Goal: Task Accomplishment & Management: Manage account settings

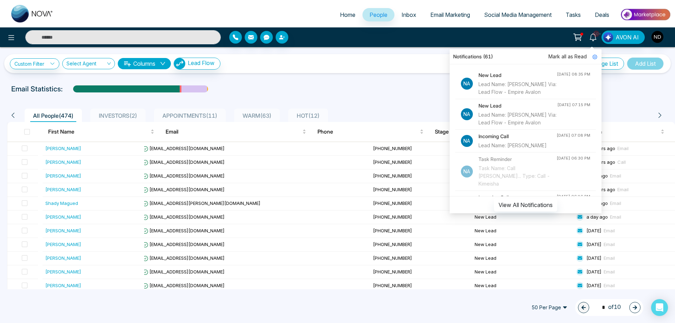
click at [145, 31] on input "text" at bounding box center [123, 37] width 196 height 14
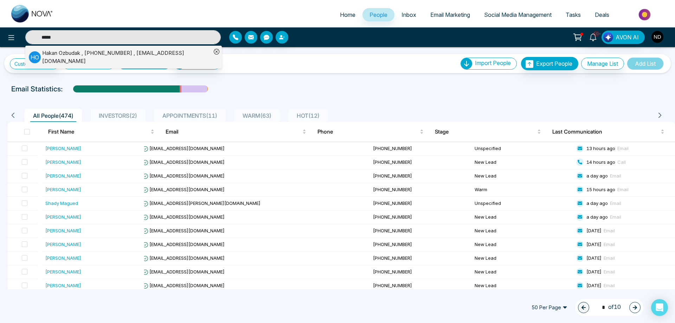
type input "*****"
click at [52, 57] on div "[PERSON_NAME] , [PHONE_NUMBER] , [EMAIL_ADDRESS][DOMAIN_NAME]" at bounding box center [126, 57] width 169 height 16
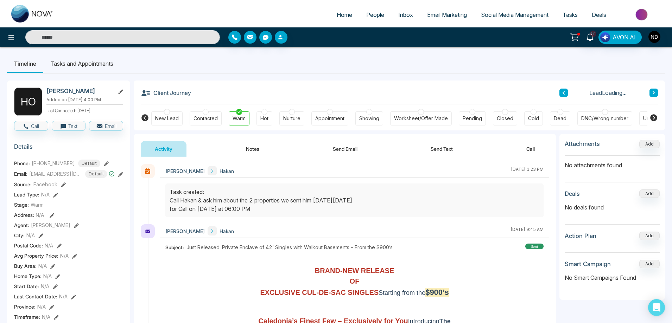
click at [86, 63] on li "Tasks and Appointments" at bounding box center [81, 63] width 77 height 19
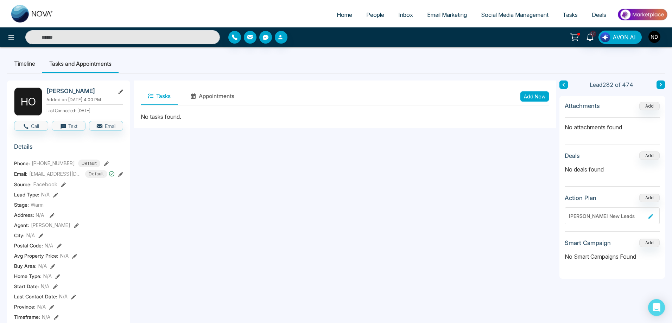
click at [533, 99] on button "Add New" at bounding box center [534, 96] width 28 height 10
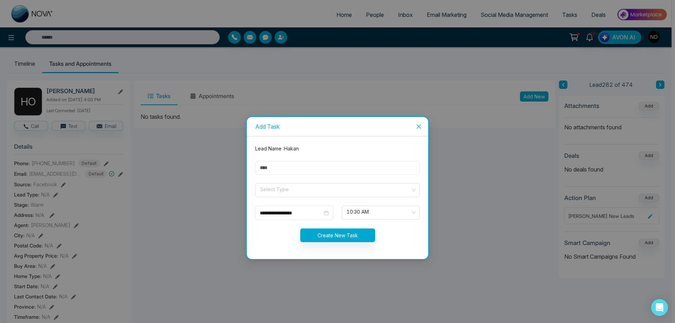
click at [298, 168] on input "text" at bounding box center [337, 168] width 165 height 14
type input "**********"
click at [275, 193] on input "search" at bounding box center [335, 189] width 151 height 11
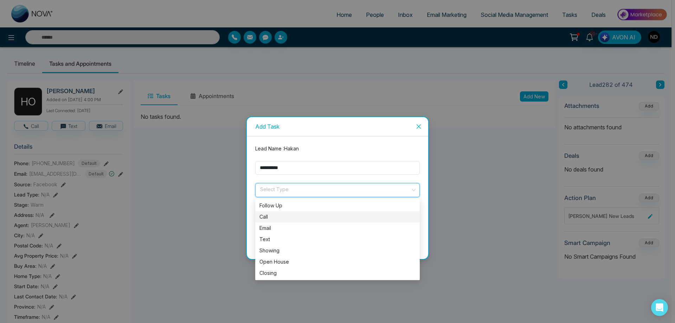
click at [273, 216] on div "Call" at bounding box center [338, 217] width 156 height 8
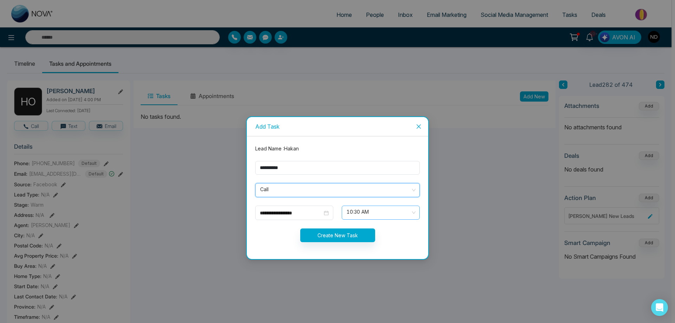
click at [412, 210] on span "10:30 AM" at bounding box center [381, 213] width 68 height 12
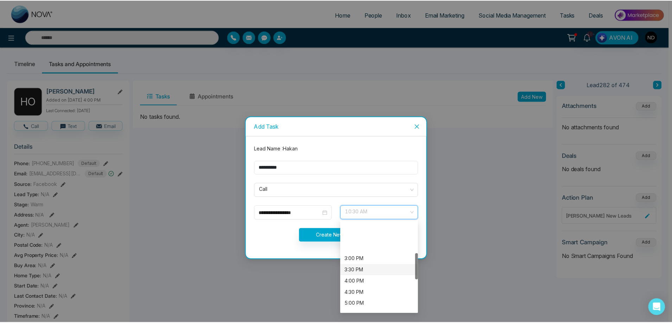
scroll to position [106, 0]
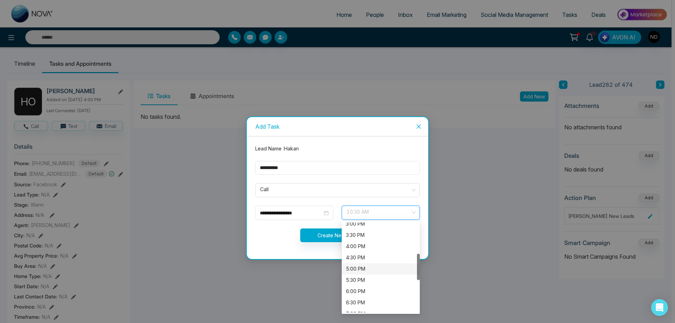
click at [354, 269] on div "5:00 PM" at bounding box center [381, 269] width 70 height 8
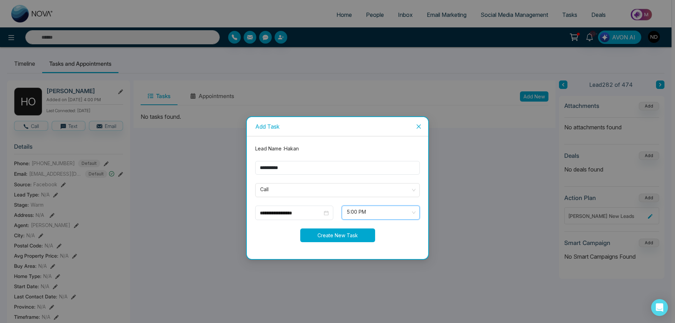
click at [335, 233] on button "Create New Task" at bounding box center [337, 236] width 75 height 14
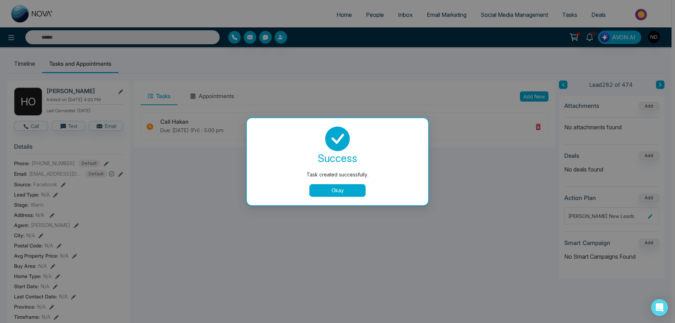
click at [339, 195] on button "Okay" at bounding box center [338, 190] width 56 height 13
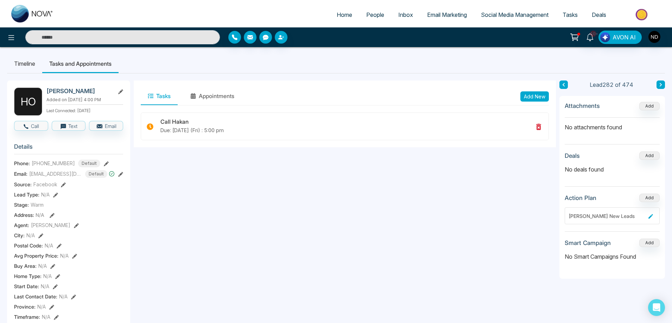
click at [595, 38] on link "10+" at bounding box center [589, 37] width 17 height 12
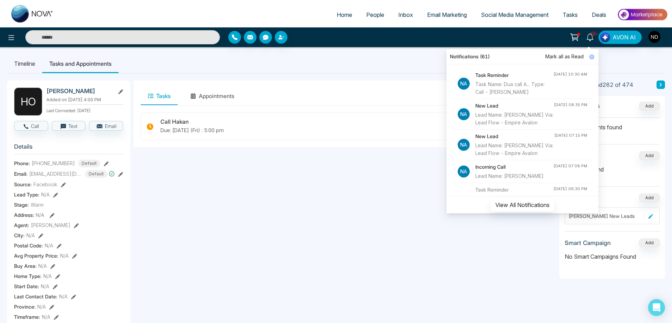
click at [494, 89] on div "Task Name: Dua call A... Type: Call - [PERSON_NAME]" at bounding box center [514, 88] width 78 height 15
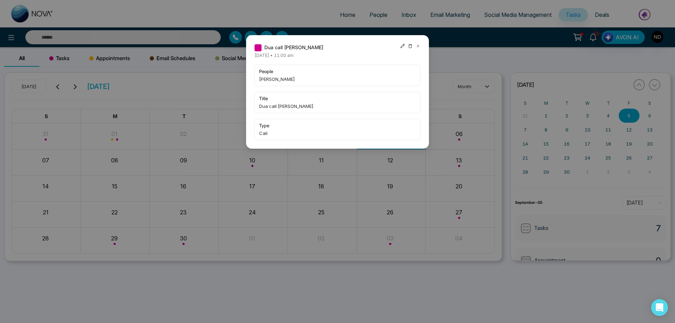
click at [99, 36] on div "Dua call [PERSON_NAME] [DATE] • 11:00 am people [PERSON_NAME] title Dua call [P…" at bounding box center [337, 161] width 675 height 323
click at [418, 47] on icon at bounding box center [418, 46] width 5 height 5
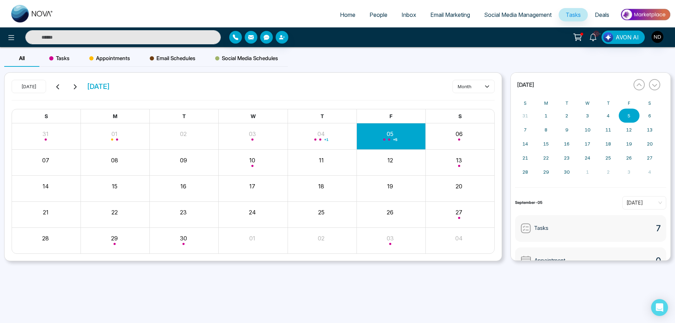
click at [193, 39] on input "text" at bounding box center [123, 37] width 196 height 14
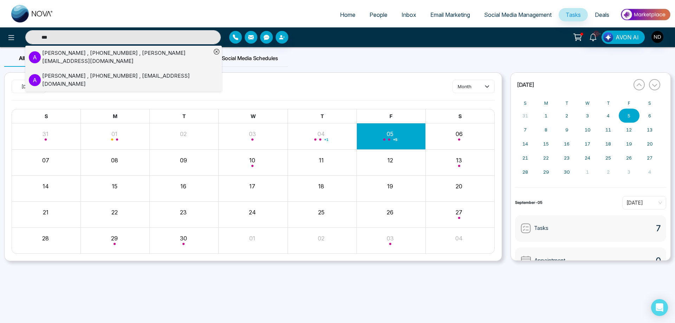
type input "***"
click at [141, 55] on div "[PERSON_NAME] , [PHONE_NUMBER] , [PERSON_NAME][EMAIL_ADDRESS][DOMAIN_NAME]" at bounding box center [126, 57] width 169 height 16
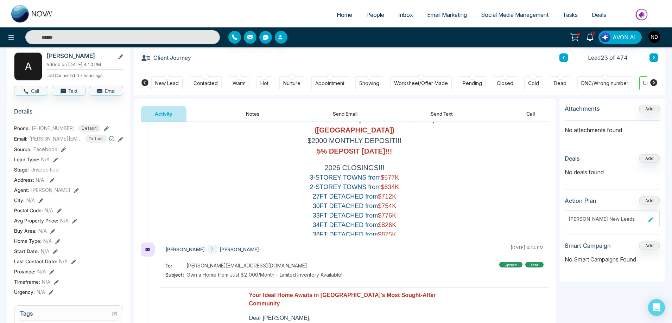
scroll to position [128, 0]
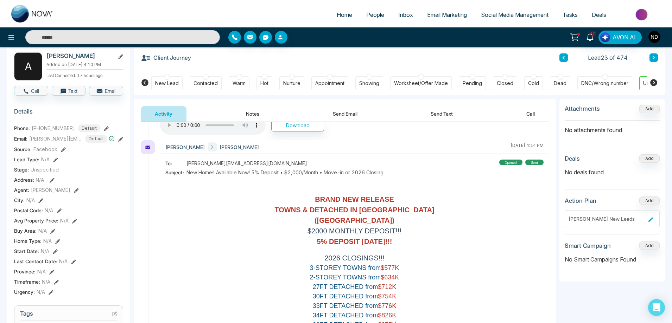
click at [436, 112] on button "Send Text" at bounding box center [441, 114] width 50 height 16
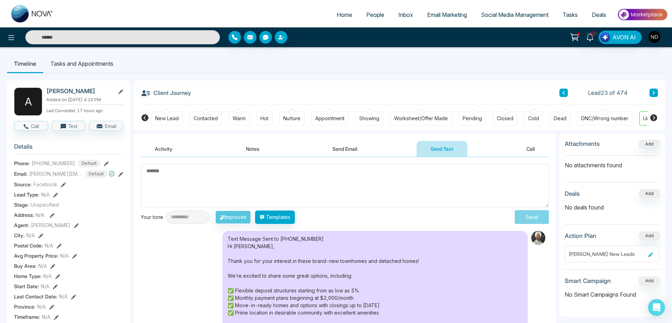
click at [534, 149] on button "Call" at bounding box center [530, 149] width 37 height 16
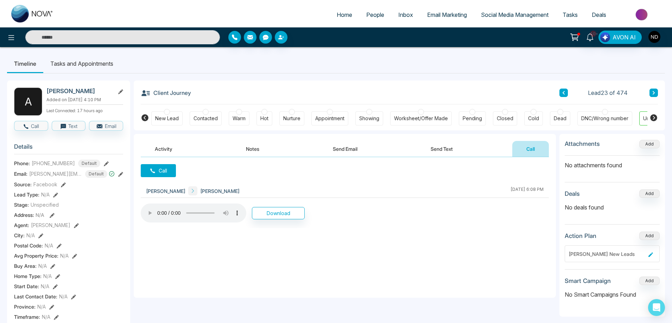
click at [250, 145] on button "Notes" at bounding box center [253, 149] width 42 height 16
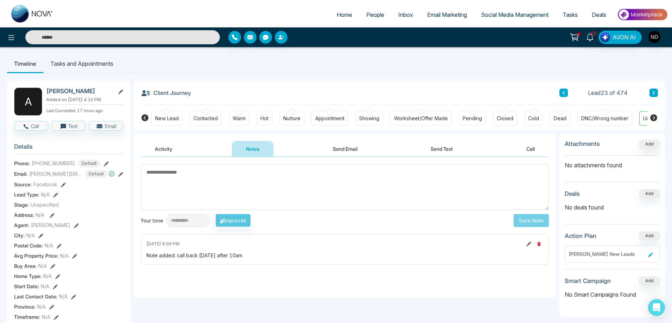
click at [163, 149] on button "Activity" at bounding box center [164, 149] width 46 height 16
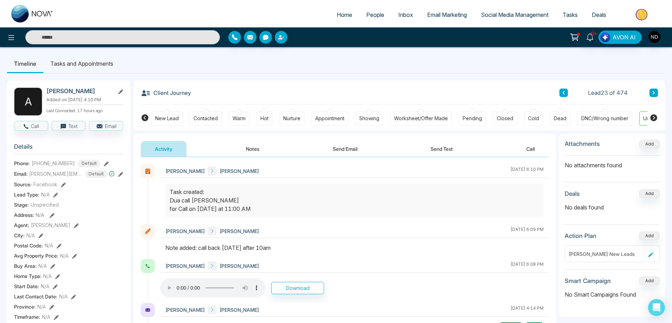
click at [401, 229] on div "[PERSON_NAME] [PERSON_NAME] [DATE] 6:09 PM" at bounding box center [354, 231] width 389 height 14
